Goal: Information Seeking & Learning: Learn about a topic

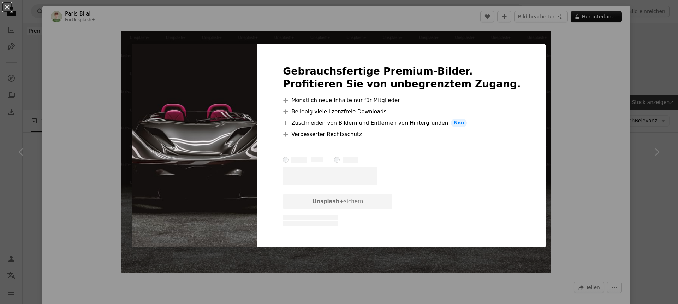
scroll to position [1849, 0]
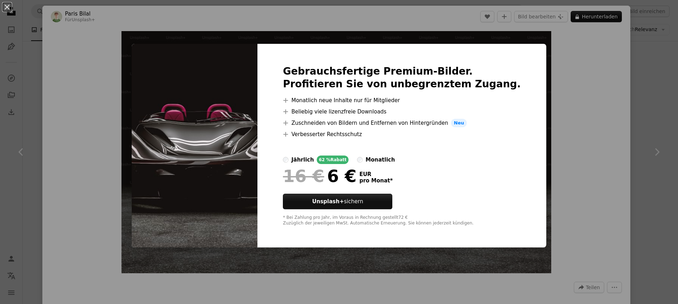
click at [588, 123] on div "An X shape Gebrauchsfertige Premium-Bilder. Profitieren Sie von unbegrenztem Zu…" at bounding box center [339, 152] width 678 height 304
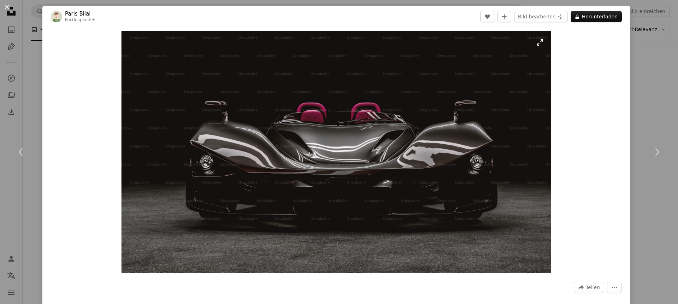
click at [502, 88] on img "Dieses Bild heranzoomen" at bounding box center [337, 152] width 430 height 242
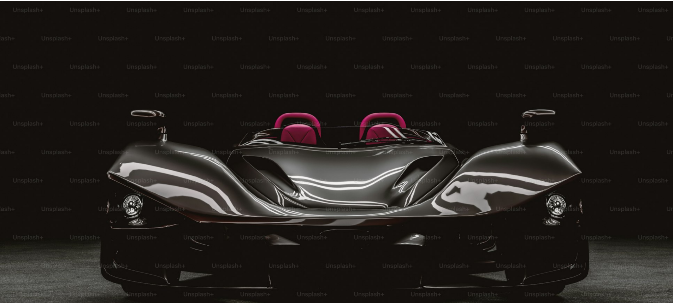
scroll to position [36, 0]
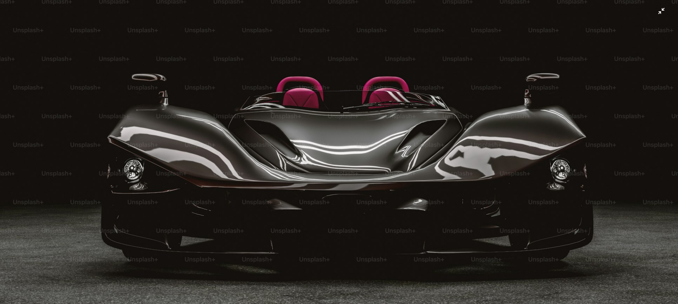
click at [652, 18] on img "Dieses Bild herauszoomen" at bounding box center [339, 155] width 679 height 382
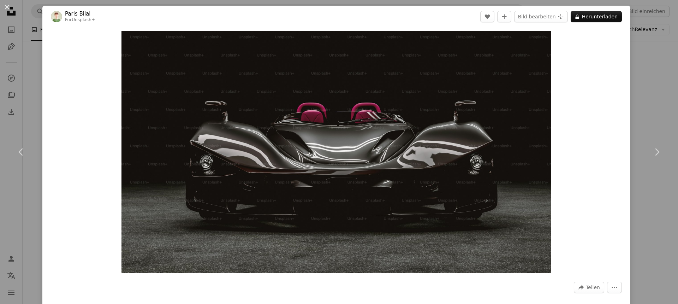
click at [638, 37] on div "An X shape Chevron left Chevron right [PERSON_NAME] Für Unsplash+ A heart A plu…" at bounding box center [339, 152] width 678 height 304
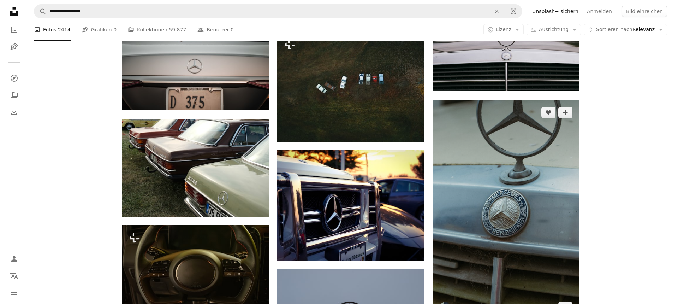
scroll to position [2326, 0]
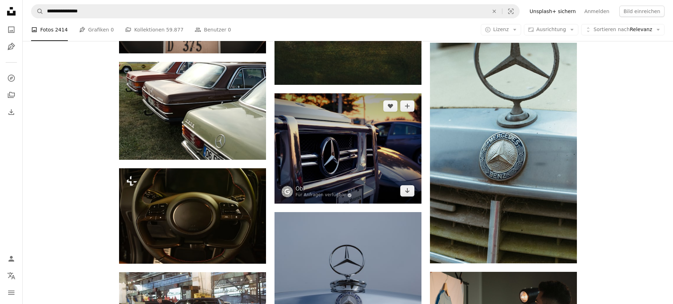
click at [368, 162] on img at bounding box center [347, 148] width 147 height 110
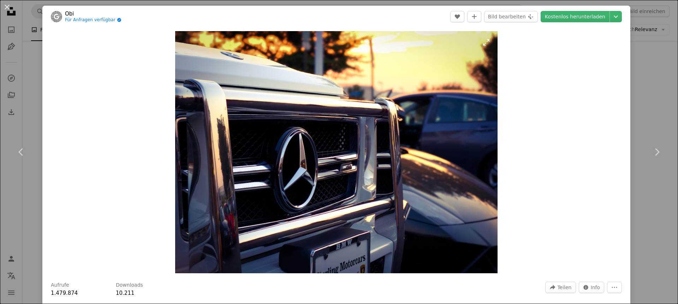
click at [345, 169] on img "Dieses Bild heranzoomen" at bounding box center [336, 152] width 322 height 242
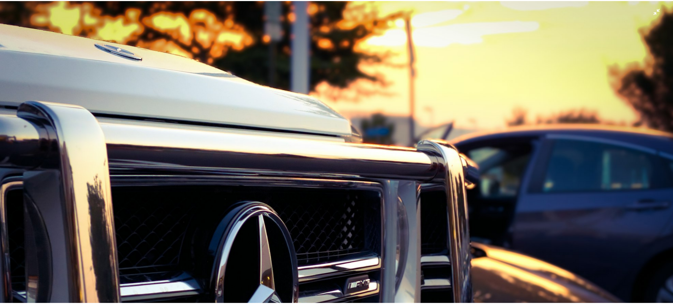
scroll to position [99, 0]
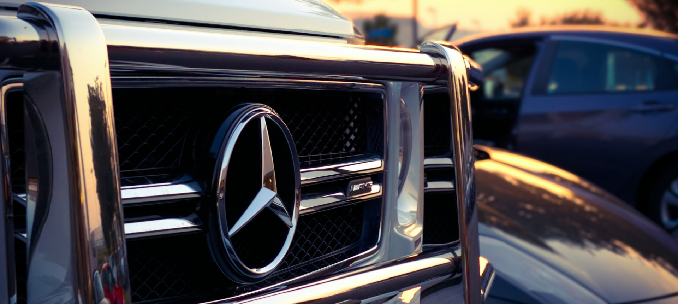
click at [357, 184] on img "Dieses Bild herauszoomen" at bounding box center [339, 155] width 679 height 509
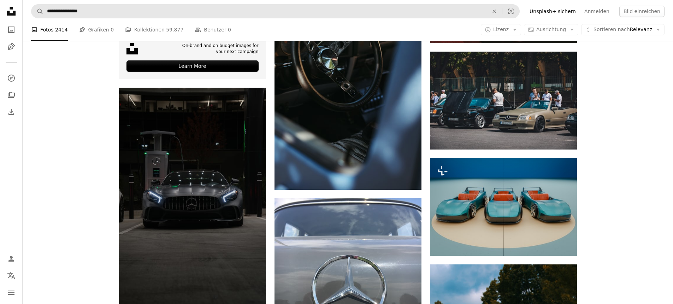
scroll to position [1436, 0]
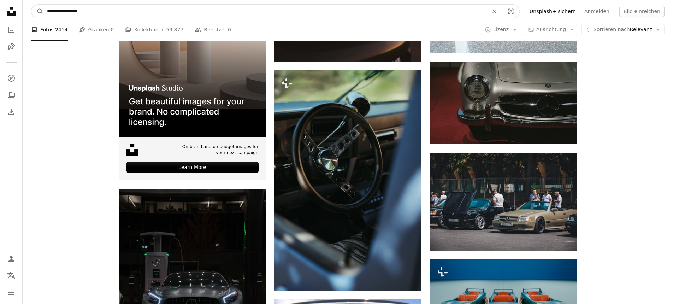
drag, startPoint x: 120, startPoint y: 8, endPoint x: 44, endPoint y: 10, distance: 76.7
click at [44, 10] on input "**********" at bounding box center [264, 11] width 443 height 13
click at [31, 5] on button "A magnifying glass" at bounding box center [37, 11] width 12 height 13
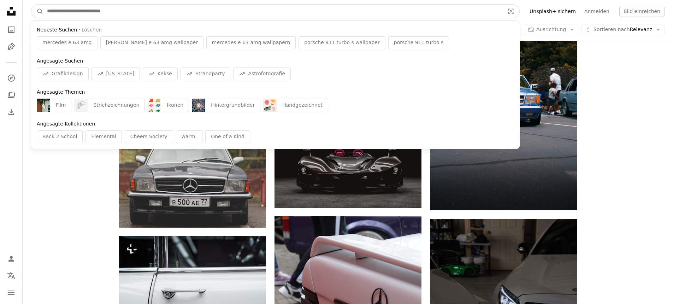
scroll to position [1838, 0]
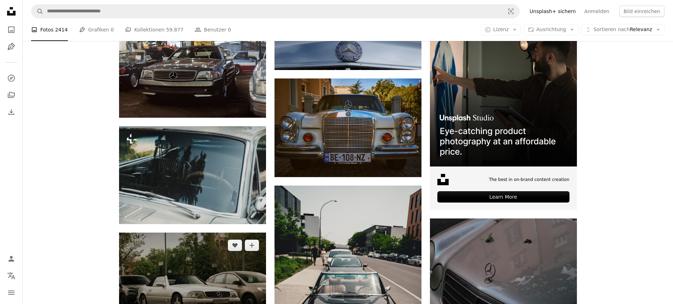
scroll to position [2722, 0]
